Goal: Information Seeking & Learning: Learn about a topic

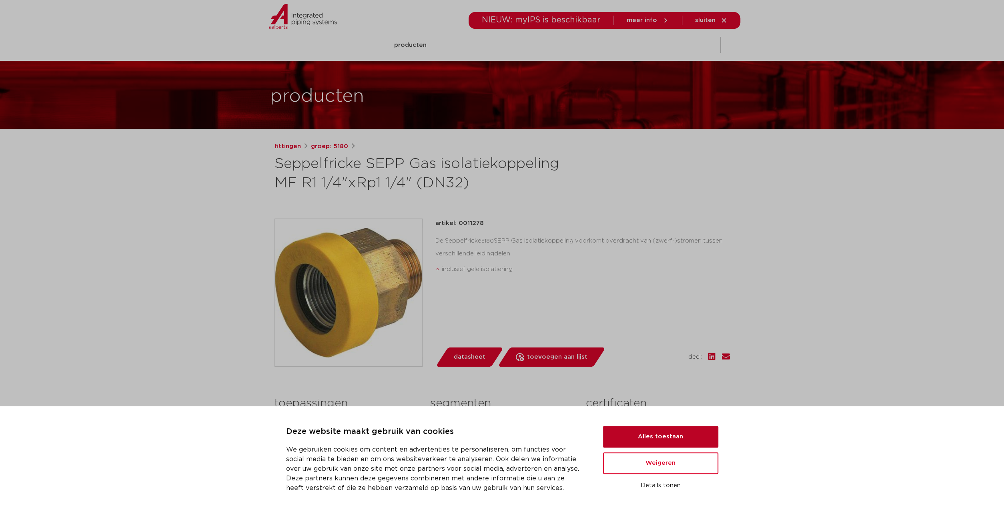
click at [657, 433] on button "Alles toestaan" at bounding box center [660, 437] width 115 height 22
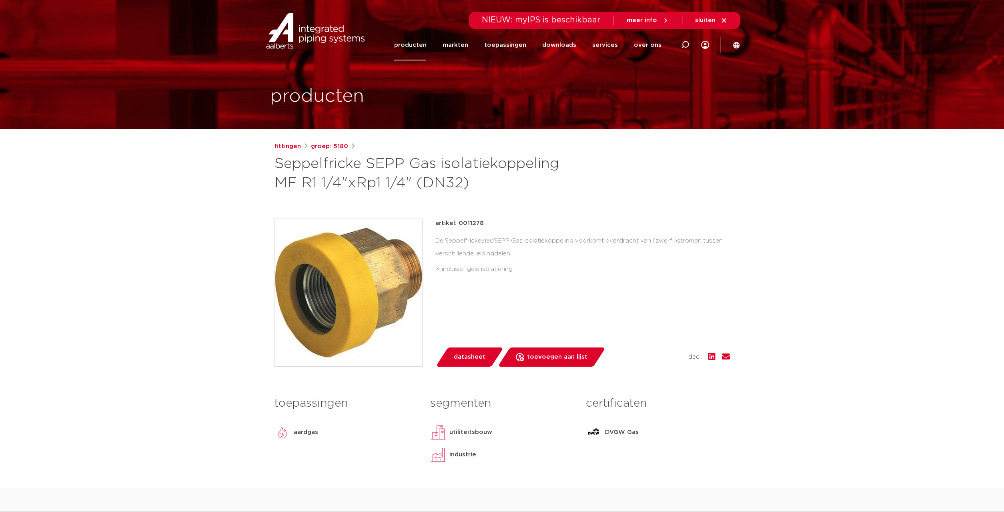
click at [416, 48] on link "producten" at bounding box center [410, 45] width 32 height 31
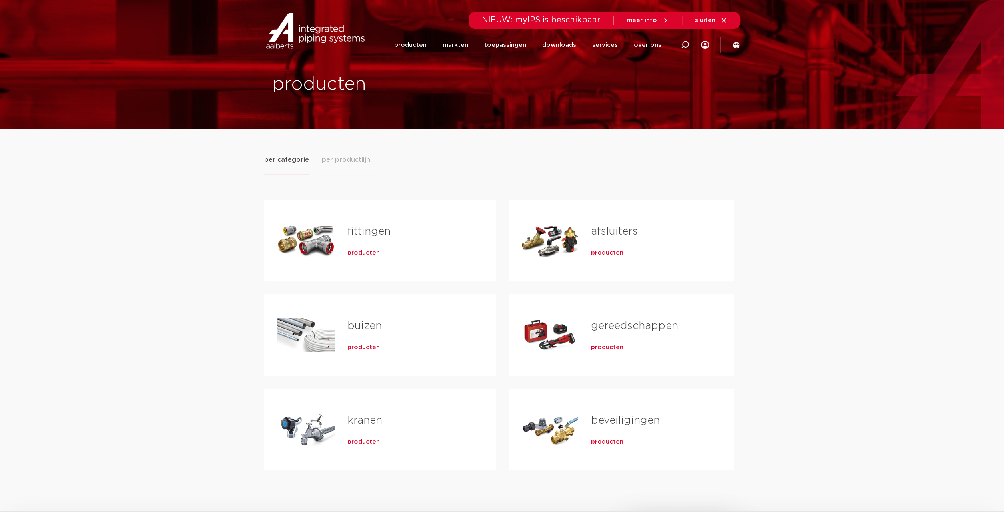
click at [349, 162] on span "per productlijn" at bounding box center [346, 160] width 48 height 10
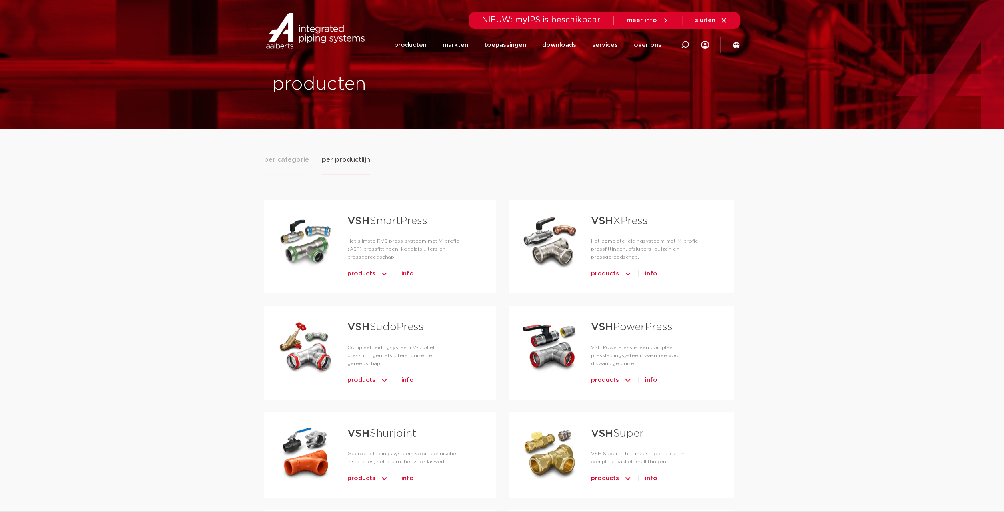
click at [464, 44] on link "markten" at bounding box center [455, 45] width 26 height 31
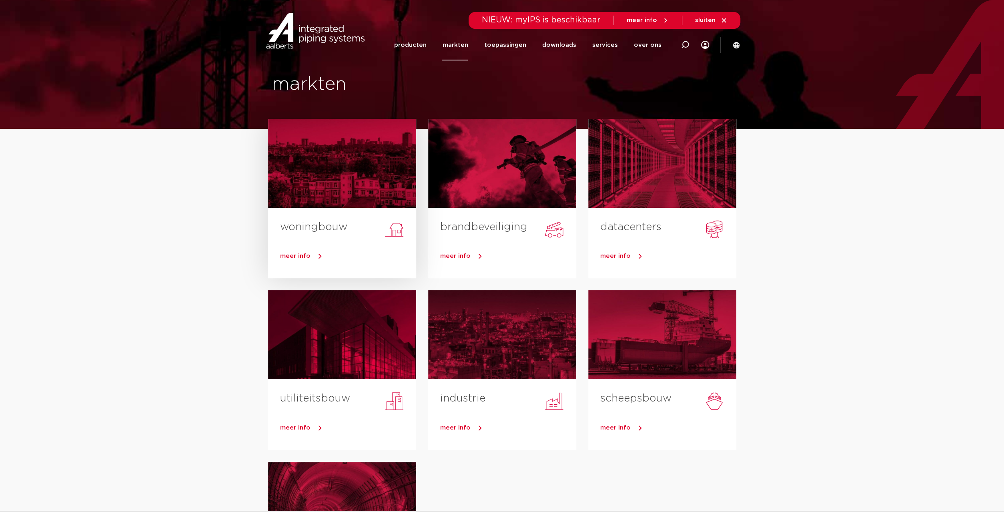
click at [309, 229] on link "woningbouw" at bounding box center [313, 227] width 67 height 10
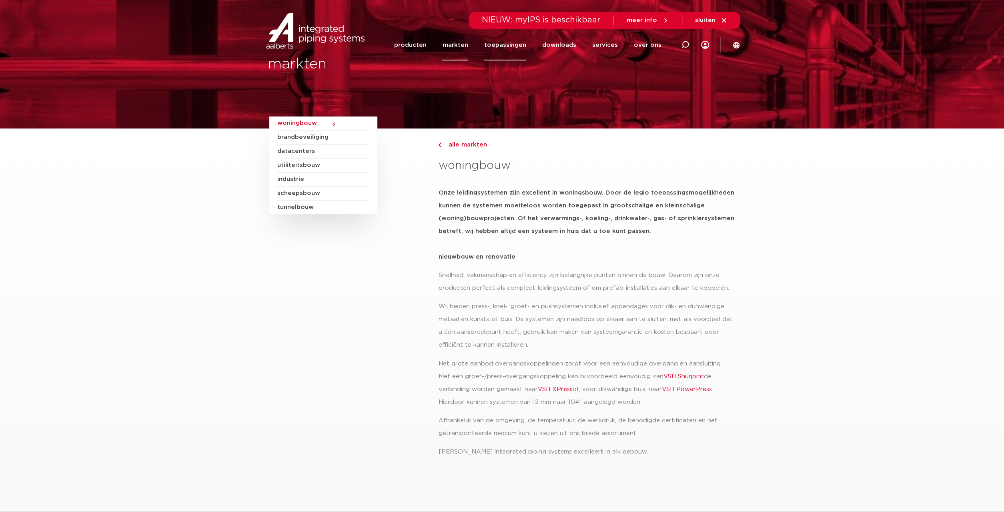
click at [517, 45] on link "toepassingen" at bounding box center [505, 45] width 42 height 31
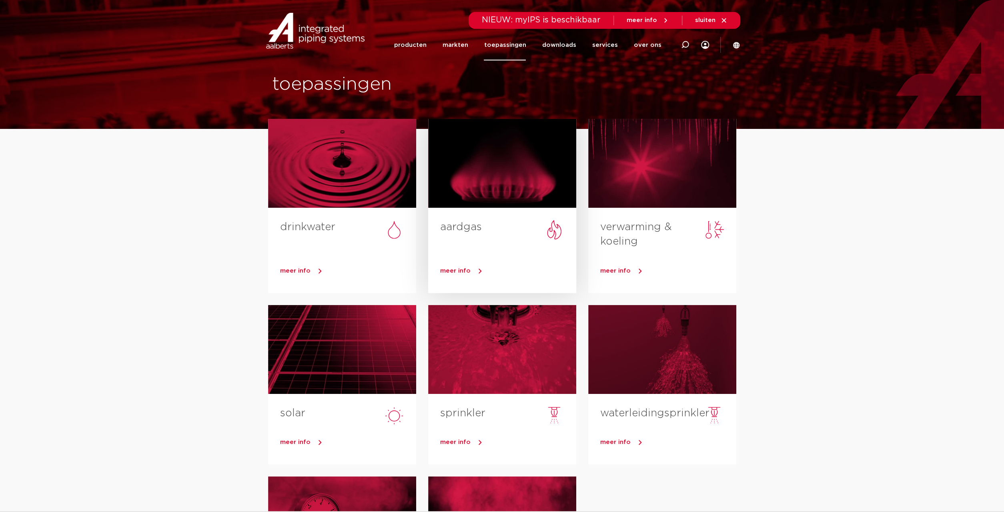
click at [469, 226] on link "aardgas" at bounding box center [461, 227] width 42 height 10
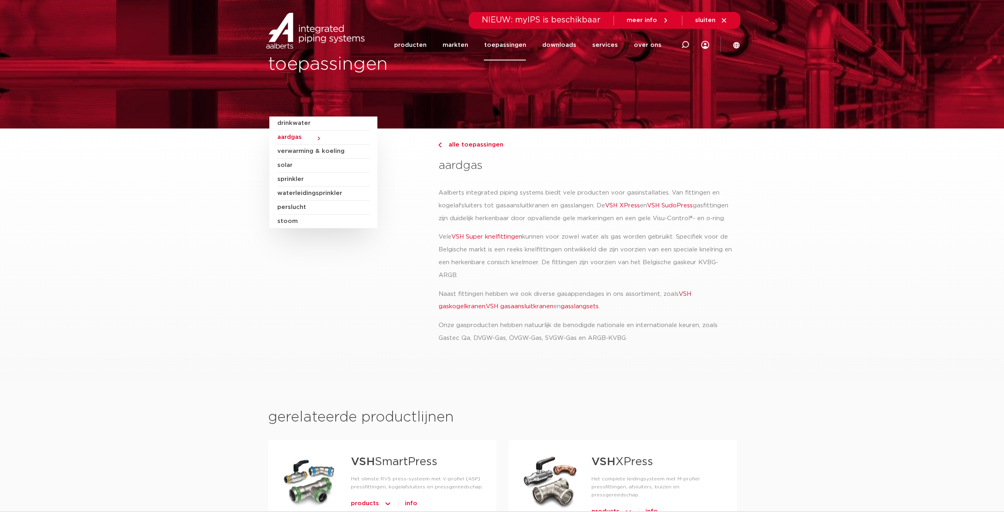
click at [306, 151] on span "verwarming & koeling" at bounding box center [323, 151] width 92 height 14
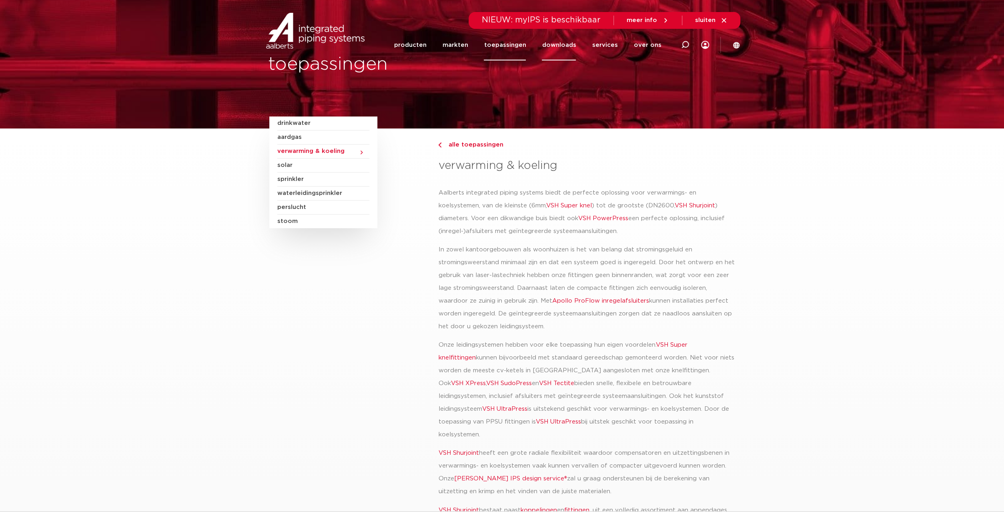
click at [561, 44] on link "downloads" at bounding box center [559, 45] width 34 height 31
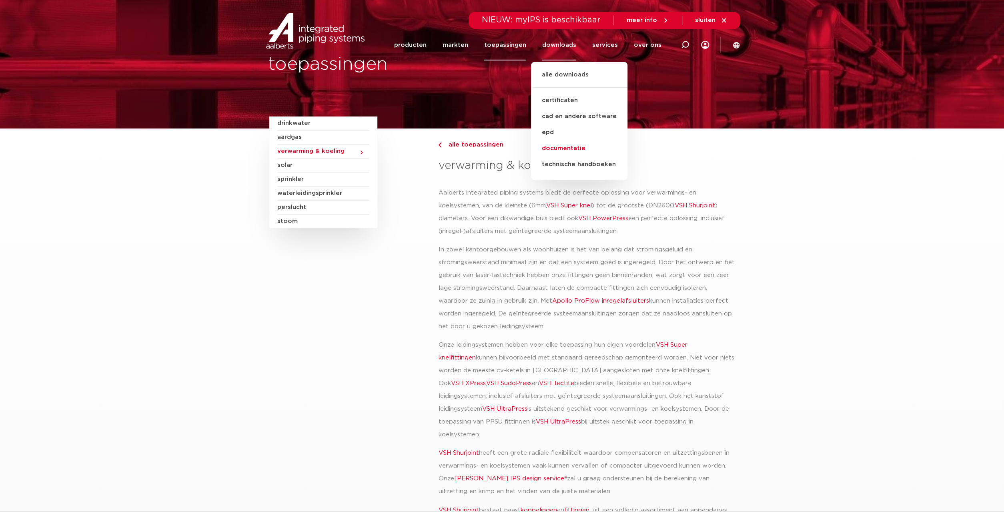
click at [558, 147] on link "documentatie" at bounding box center [579, 148] width 96 height 16
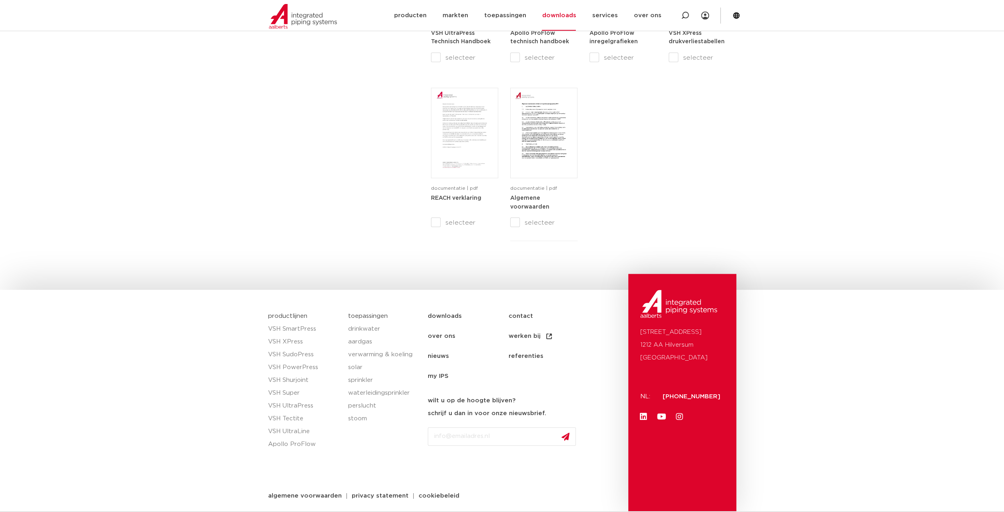
scroll to position [771, 0]
click at [364, 342] on link "aardgas" at bounding box center [384, 340] width 72 height 13
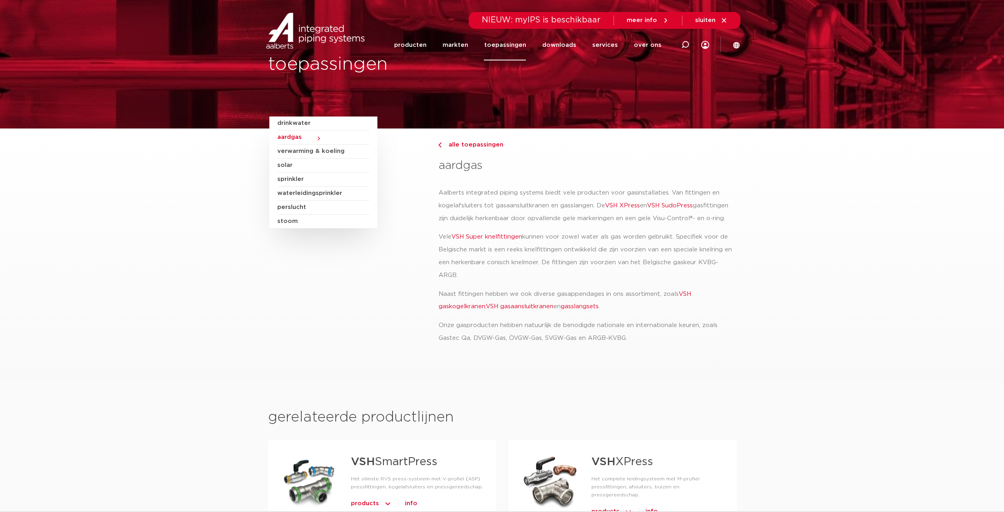
click at [592, 307] on link "gasslangsets" at bounding box center [579, 306] width 38 height 6
